Goal: Find specific page/section: Locate a particular part of the current website

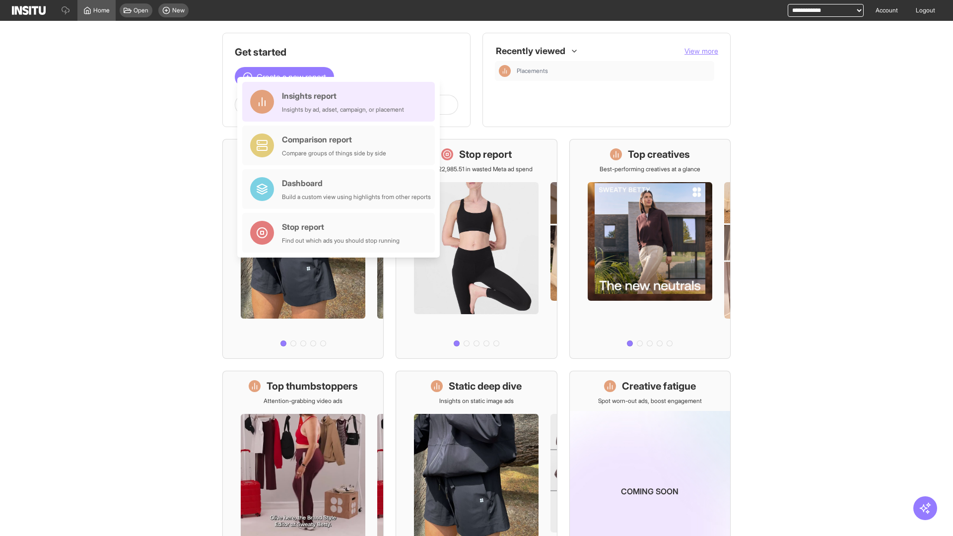
click at [341, 102] on div "Insights report Insights by ad, adset, campaign, or placement" at bounding box center [343, 102] width 122 height 24
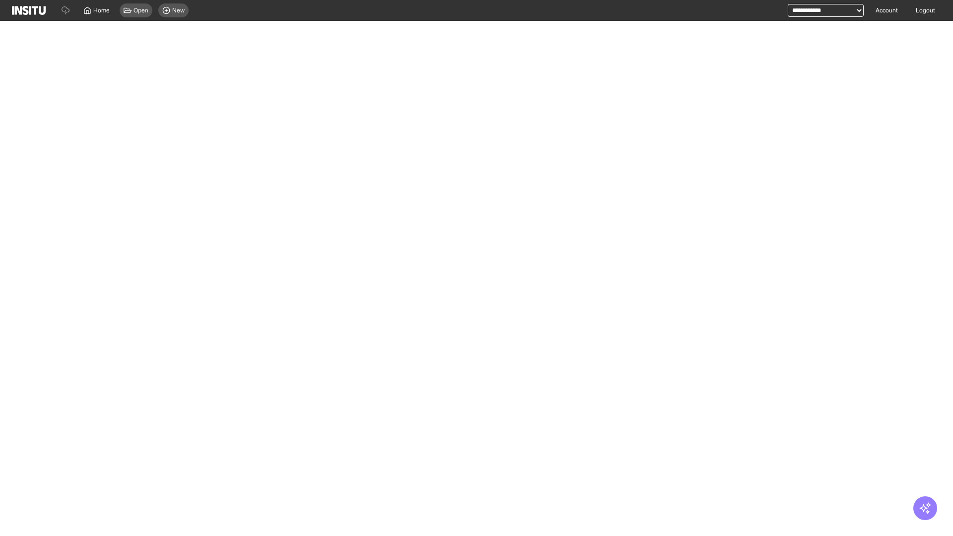
select select "**"
